Goal: Task Accomplishment & Management: Manage account settings

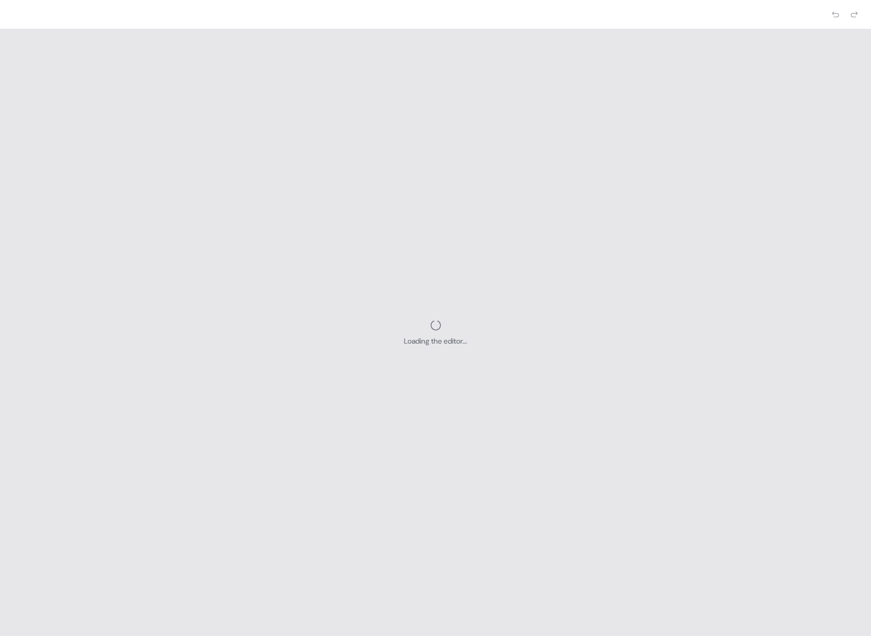
drag, startPoint x: 220, startPoint y: 59, endPoint x: 204, endPoint y: 57, distance: 16.8
click at [208, 57] on div "Loading the editor..." at bounding box center [435, 332] width 871 height 607
click at [582, 152] on div "Loading the editor..." at bounding box center [435, 332] width 871 height 607
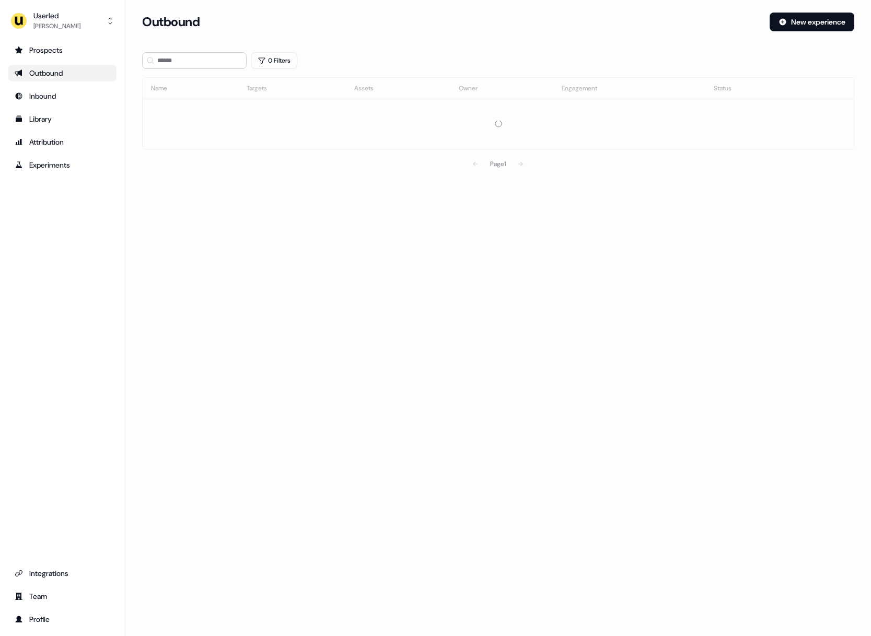
click at [228, 149] on tbody at bounding box center [498, 124] width 711 height 50
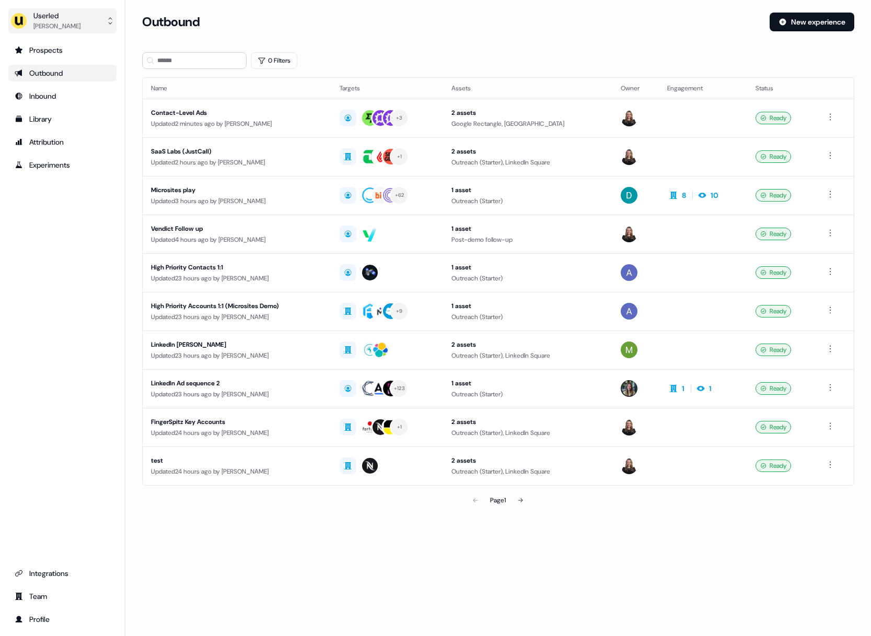
click at [18, 22] on img "side nav menu" at bounding box center [18, 21] width 17 height 17
click at [31, 40] on div "Impersonate (Admin)" at bounding box center [62, 49] width 99 height 19
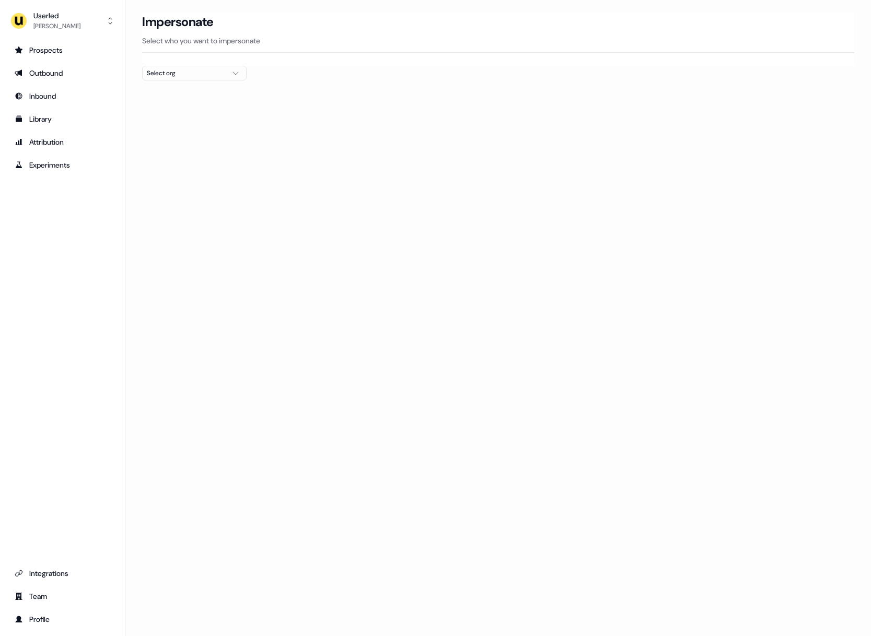
click at [181, 77] on div "Select org" at bounding box center [186, 73] width 78 height 10
drag, startPoint x: 406, startPoint y: 94, endPoint x: 444, endPoint y: 72, distance: 43.7
click at [405, 94] on section "Loading... Impersonate Select who you want to impersonate Select org" at bounding box center [498, 66] width 746 height 106
drag, startPoint x: 653, startPoint y: 77, endPoint x: 686, endPoint y: 65, distance: 35.4
click at [653, 77] on section "Loading... Impersonate Select who you want to impersonate Select org" at bounding box center [498, 66] width 746 height 106
